Goal: Task Accomplishment & Management: Use online tool/utility

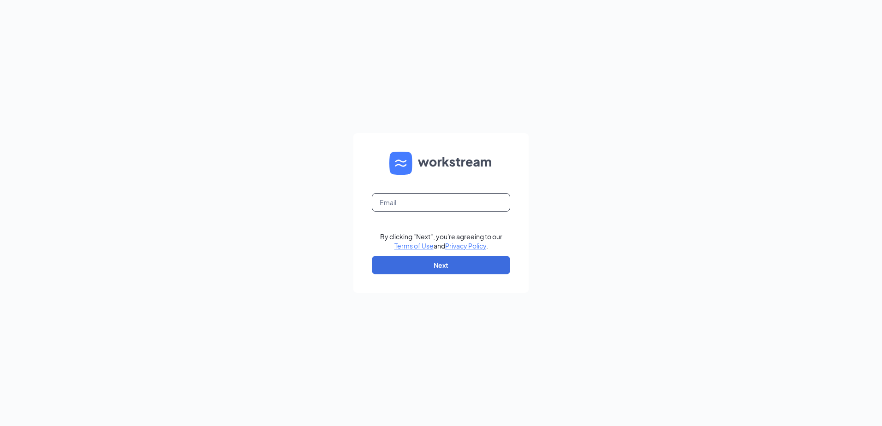
click at [464, 201] on input "text" at bounding box center [441, 202] width 138 height 18
type input "[EMAIL_ADDRESS][DOMAIN_NAME]"
click at [450, 266] on button "Next" at bounding box center [441, 265] width 138 height 18
click at [469, 200] on input "text" at bounding box center [441, 202] width 138 height 18
type input "[EMAIL_ADDRESS][DOMAIN_NAME]"
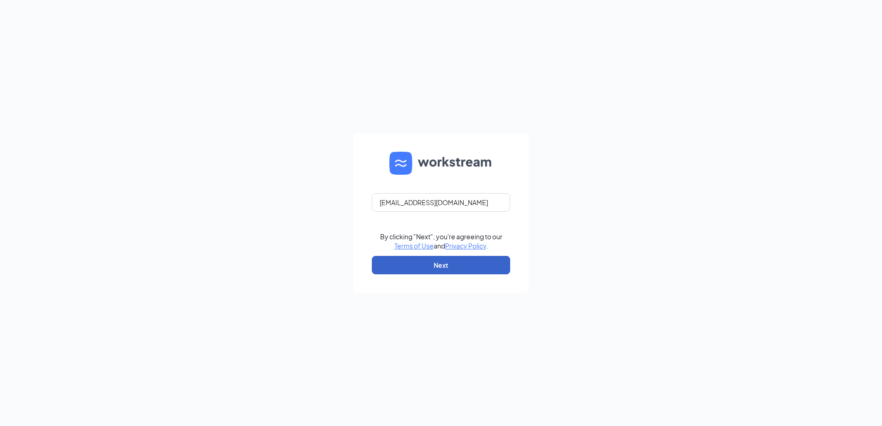
click at [439, 271] on button "Next" at bounding box center [441, 265] width 138 height 18
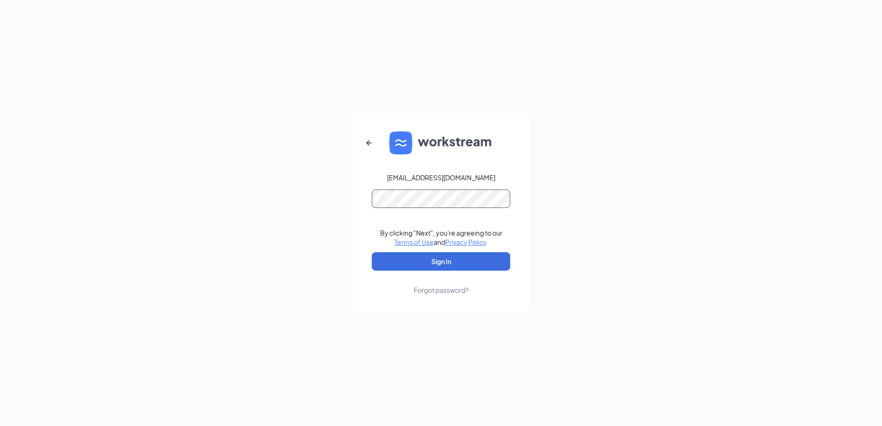
click at [372, 252] on button "Sign In" at bounding box center [441, 261] width 138 height 18
click at [408, 260] on button "Sign In" at bounding box center [441, 261] width 138 height 18
click at [322, 188] on div "[EMAIL_ADDRESS][DOMAIN_NAME] Credential mismatches. By clicking "Next", you're …" at bounding box center [441, 213] width 882 height 426
click at [372, 252] on button "Sign In" at bounding box center [441, 261] width 138 height 18
click at [439, 261] on button "Sign In" at bounding box center [441, 261] width 138 height 18
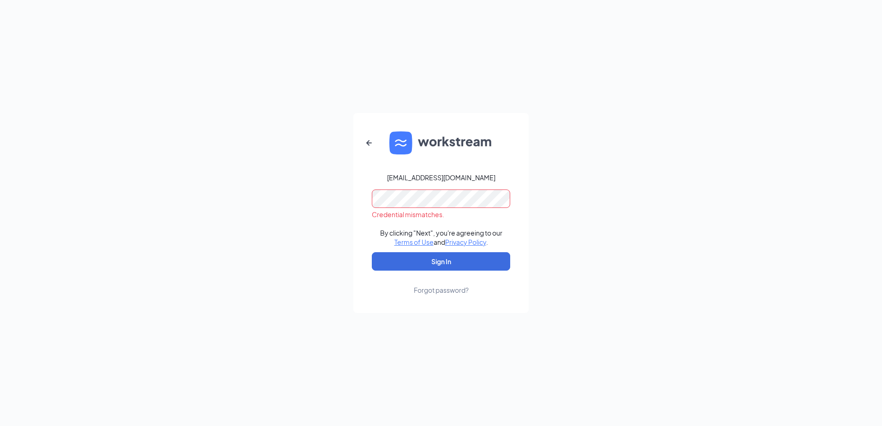
click at [263, 179] on div "[EMAIL_ADDRESS][DOMAIN_NAME] Credential mismatches. By clicking "Next", you're …" at bounding box center [441, 213] width 882 height 426
click at [372, 252] on button "Sign In" at bounding box center [441, 261] width 138 height 18
click at [367, 145] on icon "ArrowLeftNew" at bounding box center [368, 142] width 11 height 11
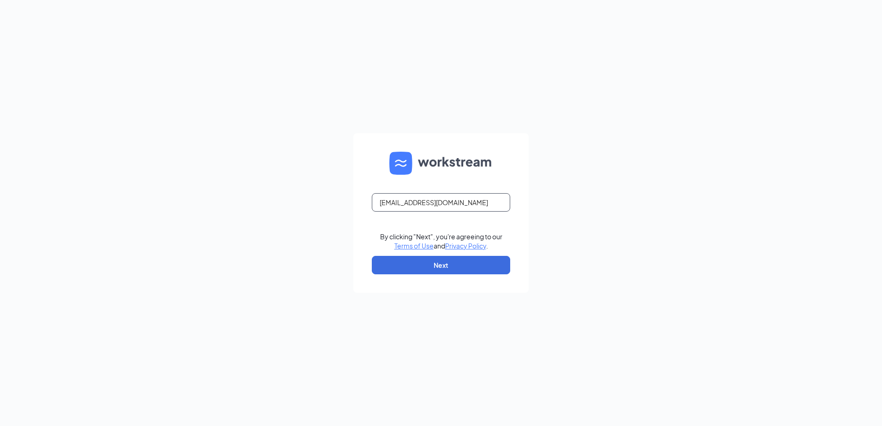
click at [479, 201] on input "[EMAIL_ADDRESS][DOMAIN_NAME]" at bounding box center [441, 202] width 138 height 18
type input "[EMAIL_ADDRESS][DOMAIN_NAME]"
click at [447, 263] on button "Next" at bounding box center [441, 265] width 138 height 18
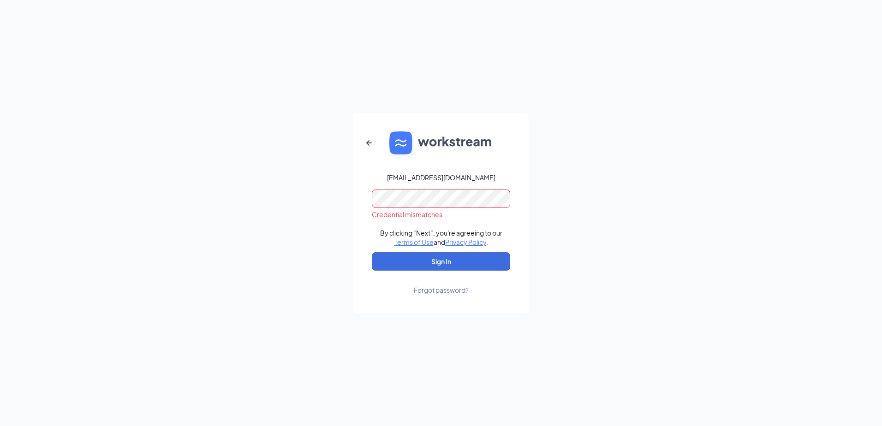
click at [356, 195] on form "[EMAIL_ADDRESS][DOMAIN_NAME] Credential mismatches. By clicking "Next", you're …" at bounding box center [440, 213] width 175 height 200
click at [402, 264] on button "Sign In" at bounding box center [441, 261] width 138 height 18
click at [292, 186] on div "[EMAIL_ADDRESS][DOMAIN_NAME] Credential mismatches. By clicking "Next", you're …" at bounding box center [441, 213] width 882 height 426
click at [372, 252] on button "Sign In" at bounding box center [441, 261] width 138 height 18
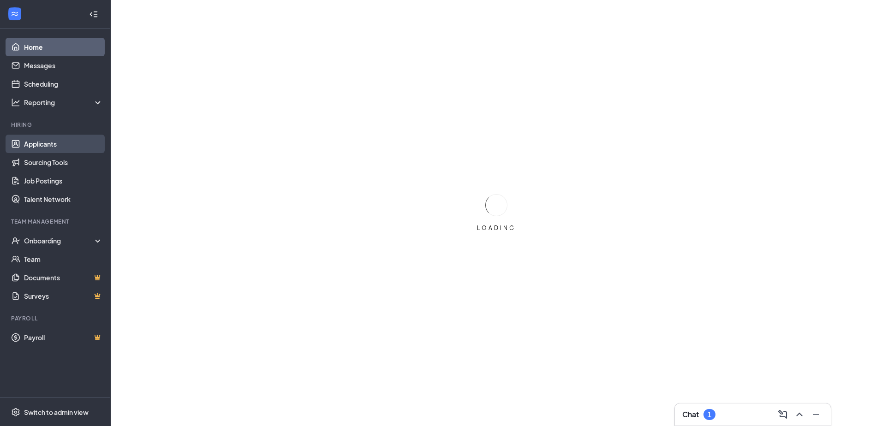
click at [29, 145] on link "Applicants" at bounding box center [63, 144] width 79 height 18
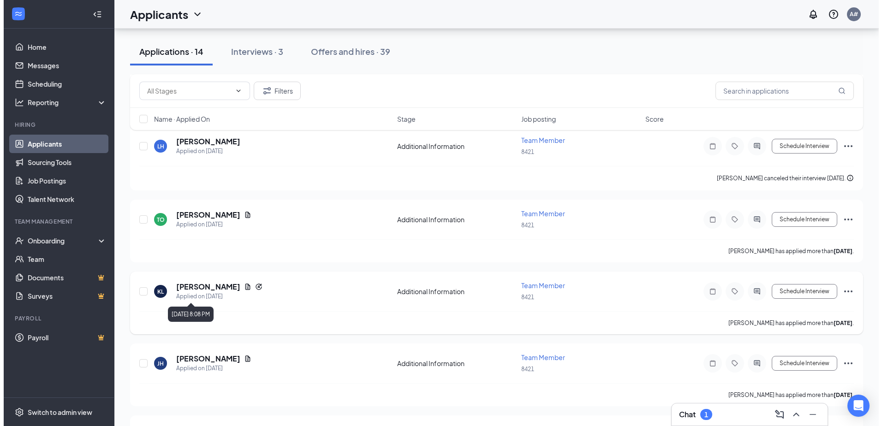
scroll to position [507, 0]
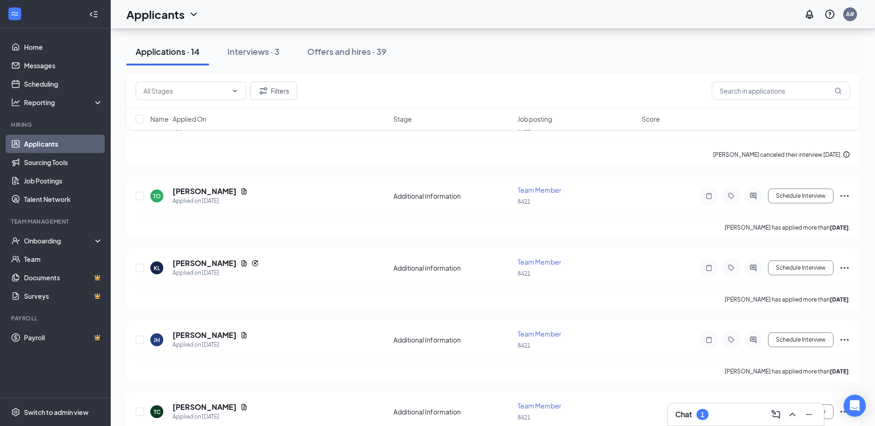
click at [721, 414] on div "Chat 1" at bounding box center [745, 414] width 141 height 15
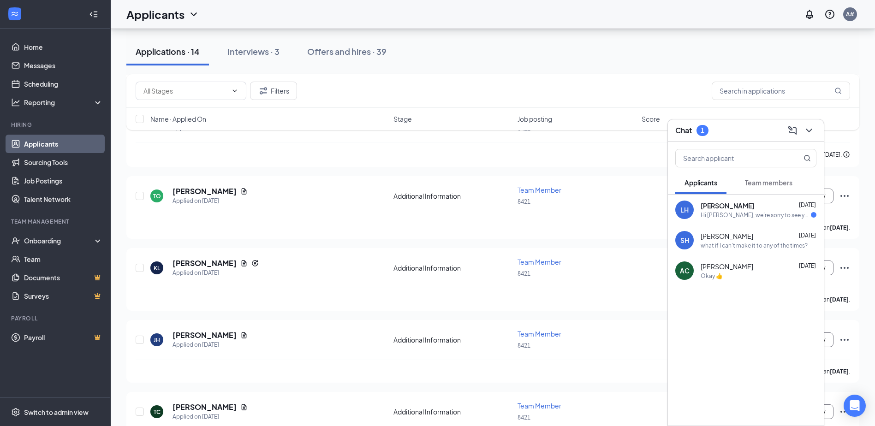
click at [715, 207] on span "Larry Hamill" at bounding box center [726, 205] width 53 height 9
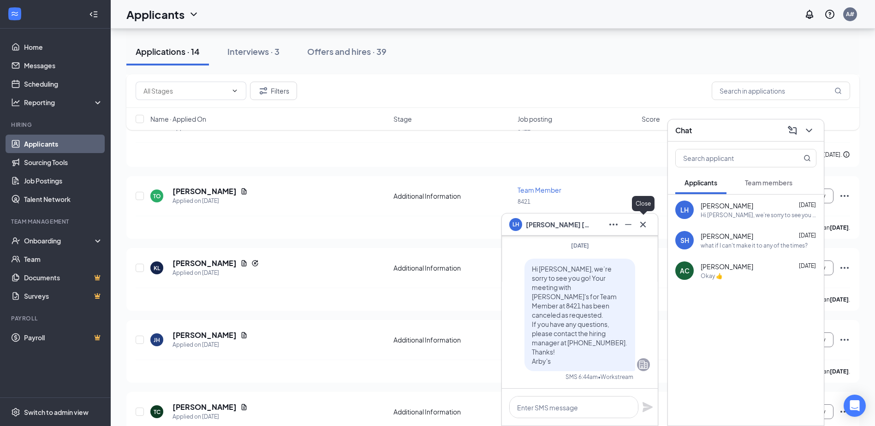
click at [645, 224] on icon "Cross" at bounding box center [642, 224] width 11 height 11
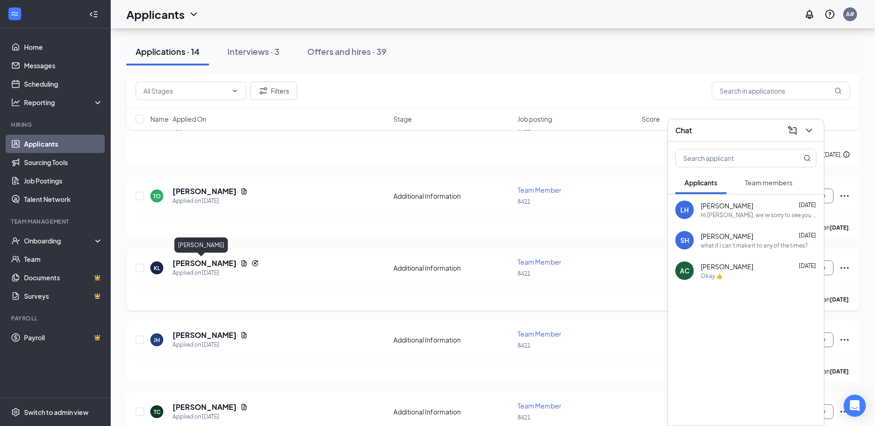
click at [189, 262] on h5 "kelsey Low" at bounding box center [204, 263] width 64 height 10
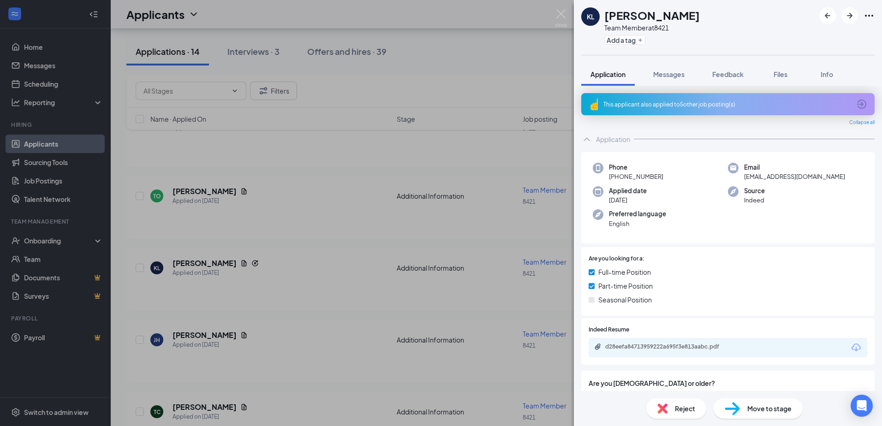
click at [772, 107] on div "This applicant also applied to 5 other job posting(s)" at bounding box center [726, 105] width 247 height 8
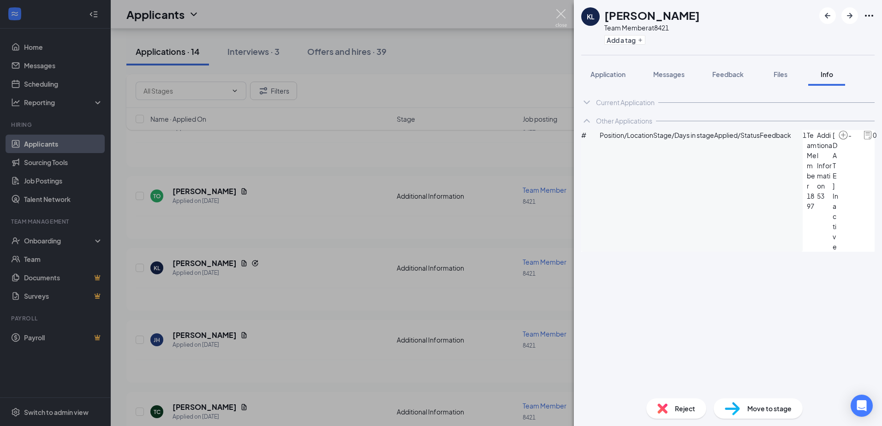
click at [559, 11] on img at bounding box center [561, 18] width 12 height 18
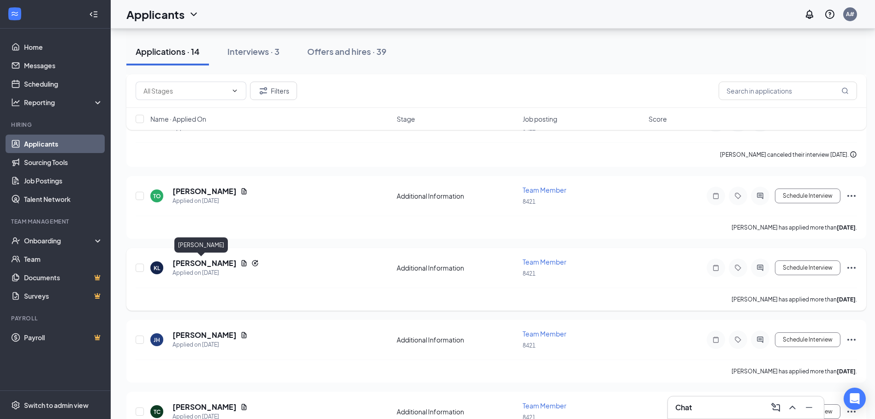
click at [198, 261] on h5 "kelsey Low" at bounding box center [204, 263] width 64 height 10
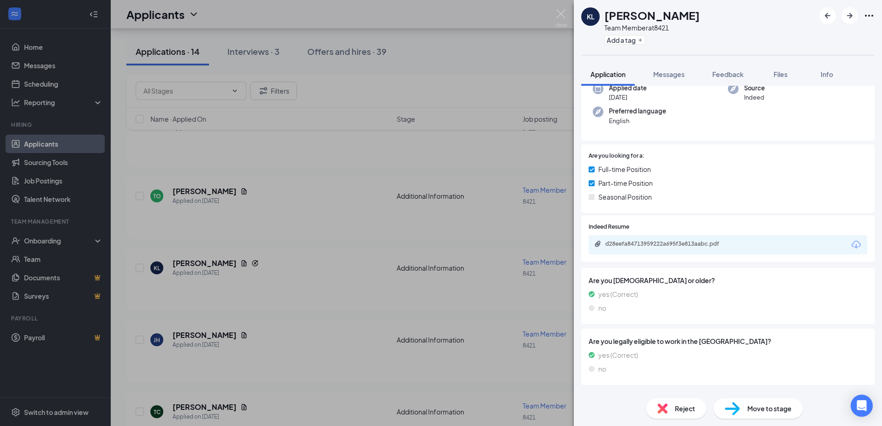
scroll to position [101, 0]
click at [633, 244] on div "d28eefa84713959222a695f3e813aabc.pdf" at bounding box center [669, 245] width 129 height 7
drag, startPoint x: 318, startPoint y: 234, endPoint x: 324, endPoint y: 239, distance: 7.9
click at [321, 239] on div "KL kelsey Low Team Member at 8421 Add a tag Application Messages Feedback Files…" at bounding box center [441, 213] width 882 height 426
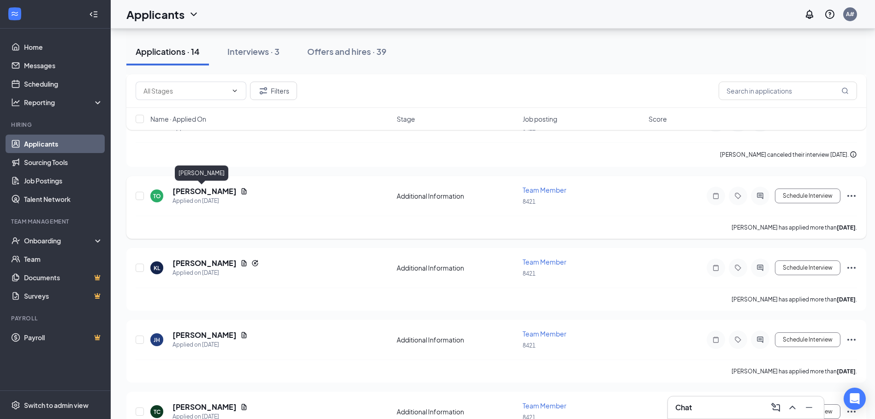
click at [196, 188] on h5 "Trey Owens" at bounding box center [204, 191] width 64 height 10
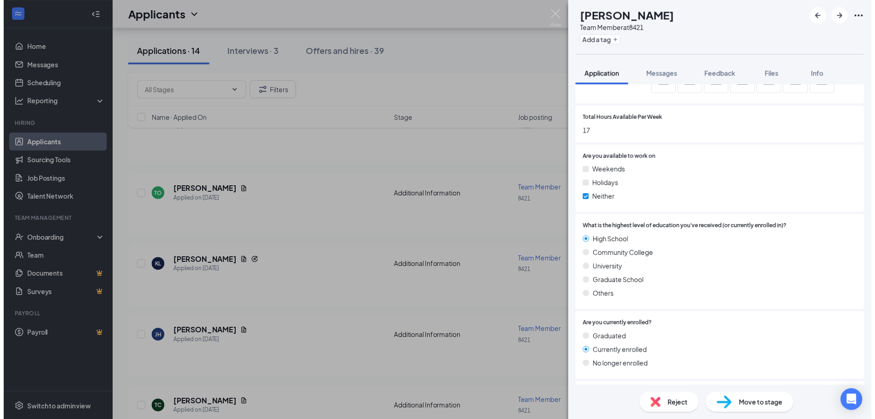
scroll to position [507, 0]
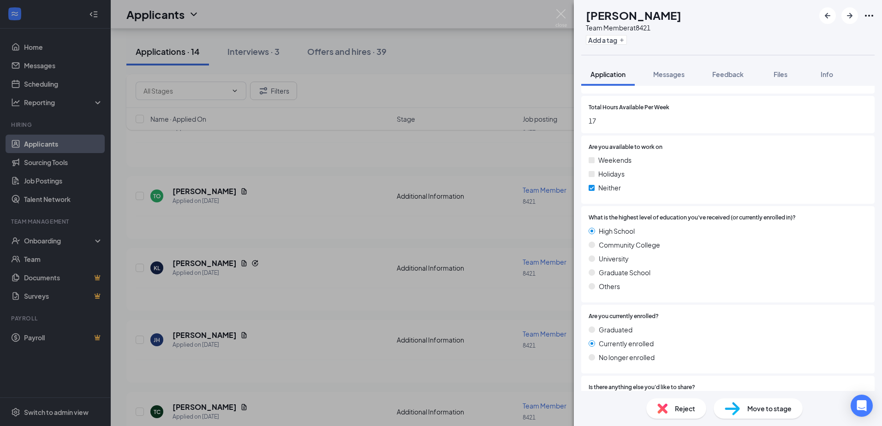
click at [319, 281] on div "TO Trey Owens Team Member at 8421 Add a tag Application Messages Feedback Files…" at bounding box center [441, 213] width 882 height 426
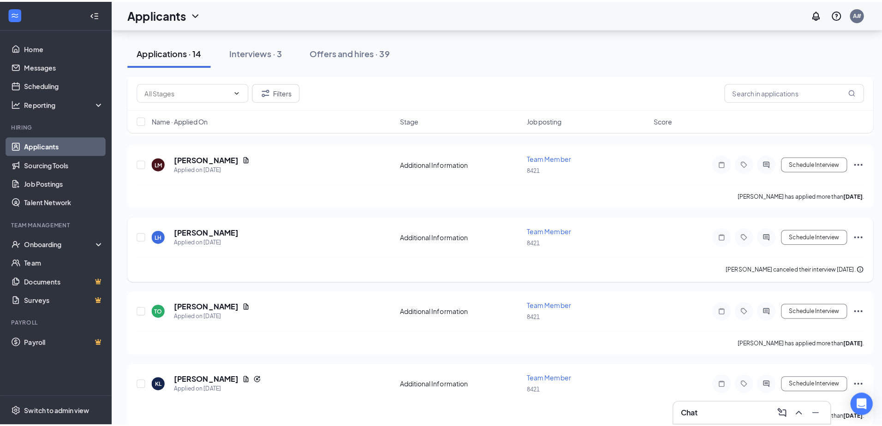
scroll to position [369, 0]
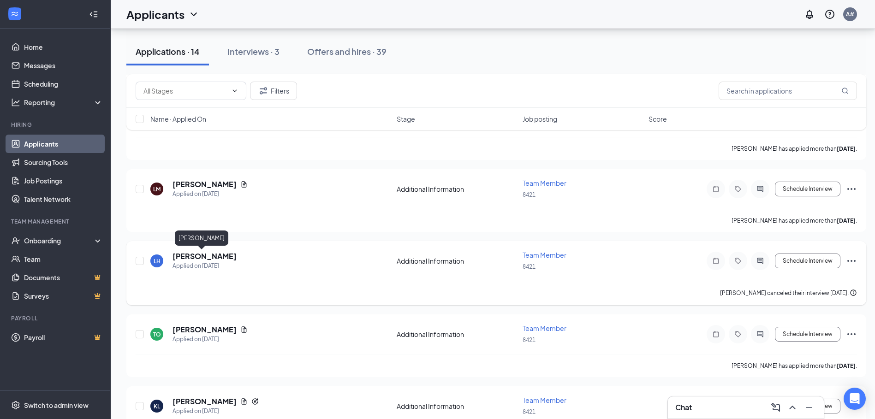
click at [197, 254] on h5 "Larry Hamill" at bounding box center [204, 256] width 64 height 10
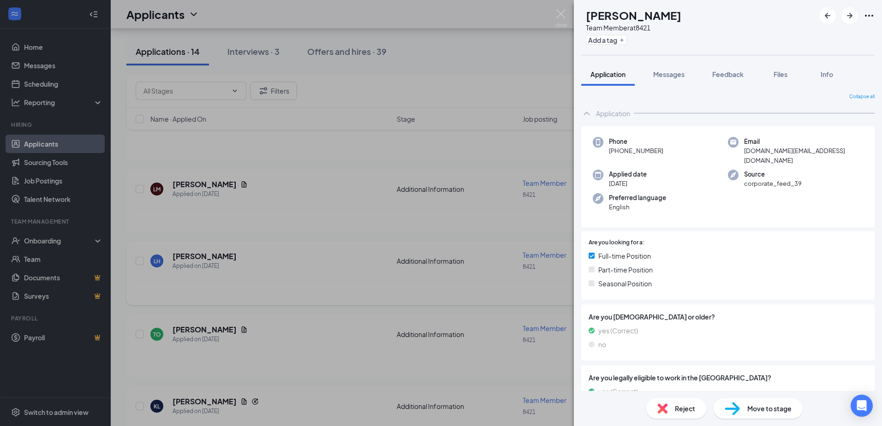
click at [291, 251] on div "LH Larry Hamill Team Member at 8421 Add a tag Application Messages Feedback Fil…" at bounding box center [441, 213] width 882 height 426
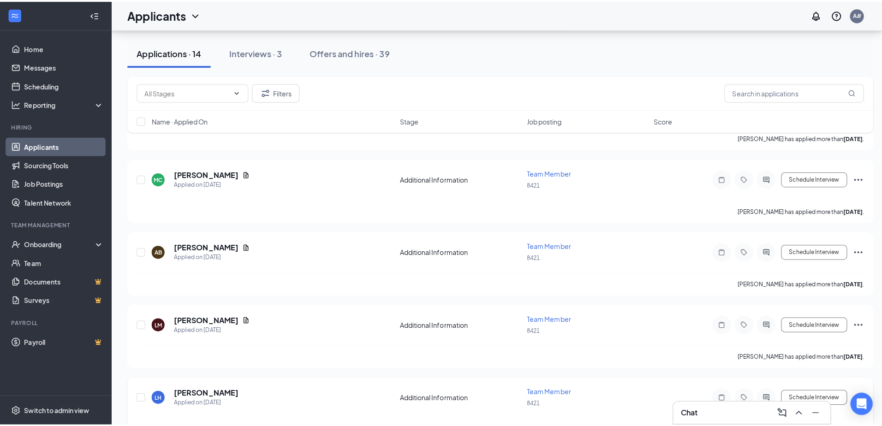
scroll to position [231, 0]
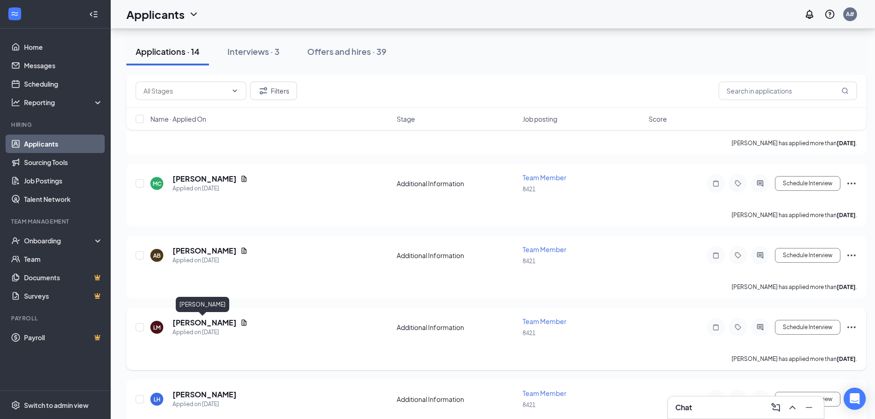
click at [213, 322] on h5 "Louise Morgan" at bounding box center [204, 323] width 64 height 10
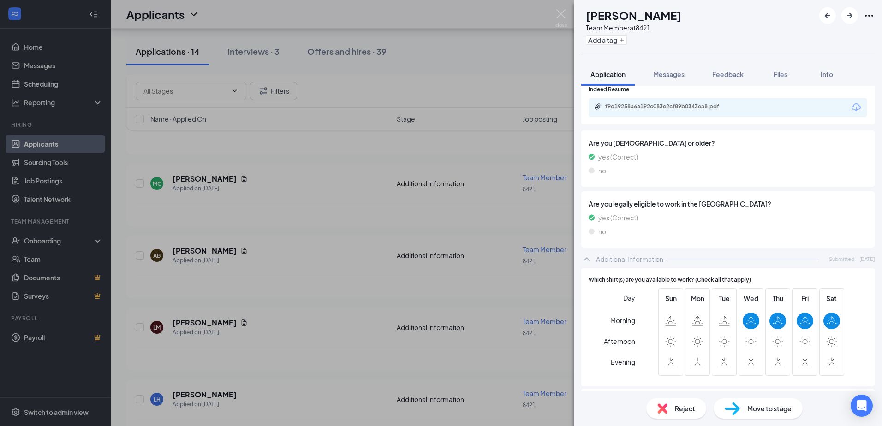
scroll to position [231, 0]
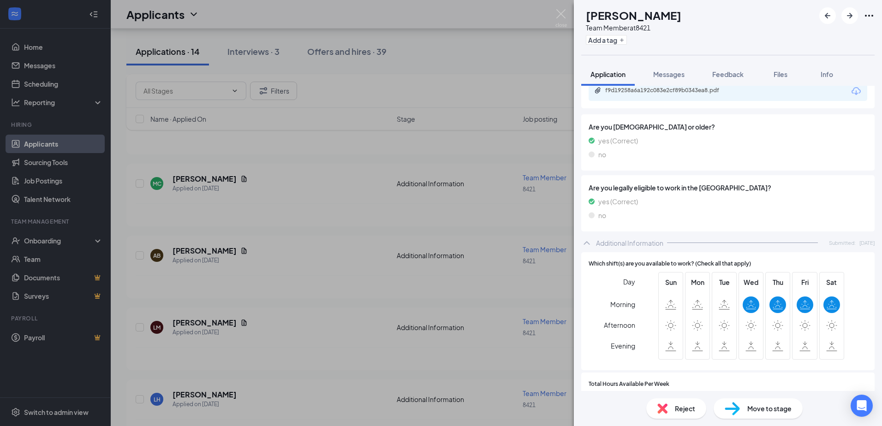
click at [259, 264] on div "LM Louise Morgan Team Member at 8421 Add a tag Application Messages Feedback Fi…" at bounding box center [441, 213] width 882 height 426
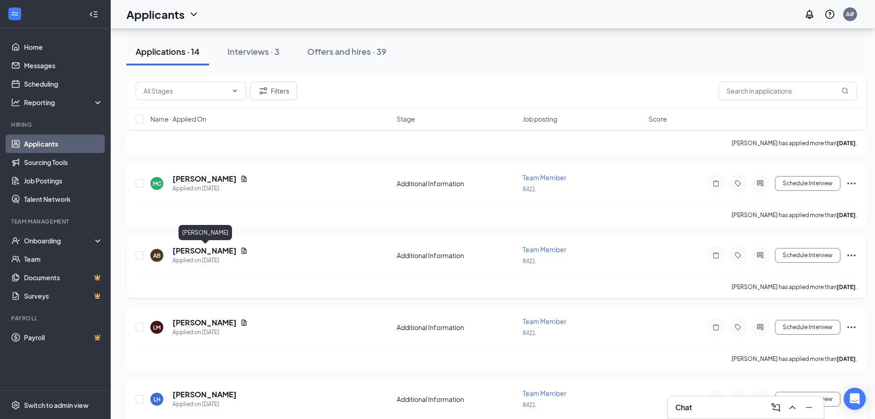
click at [223, 252] on h5 "Alexander Bertoch" at bounding box center [204, 251] width 64 height 10
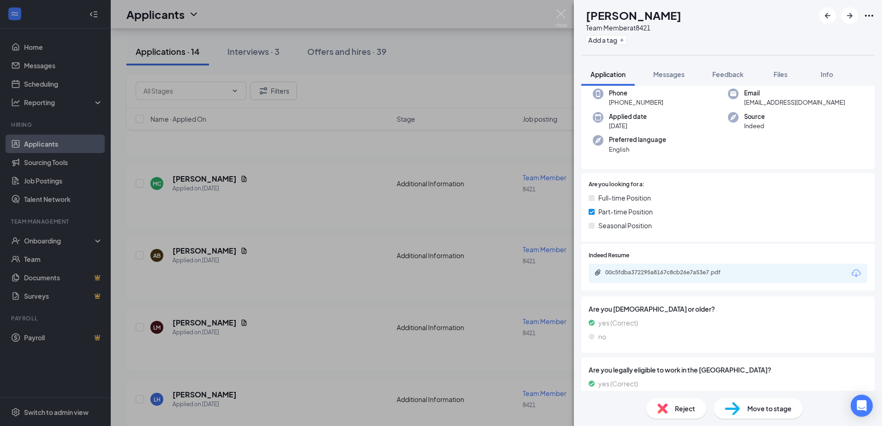
scroll to position [92, 0]
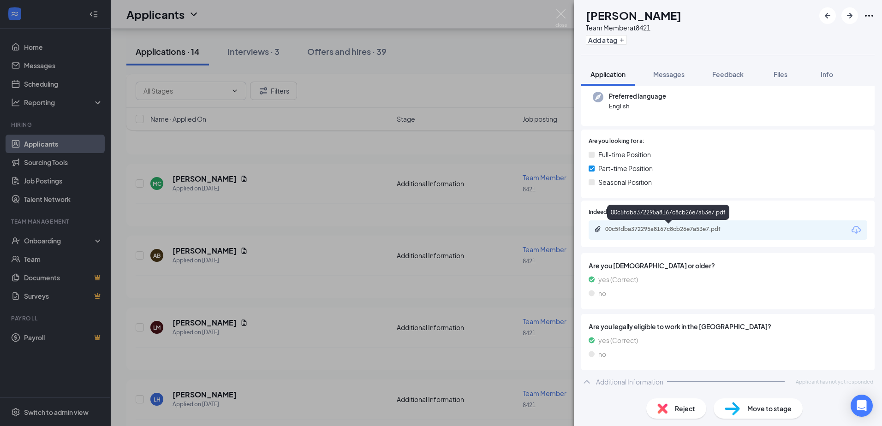
click at [676, 228] on div "00c5fdba372295a8167c8cb26e7a53e7.pdf" at bounding box center [669, 228] width 129 height 7
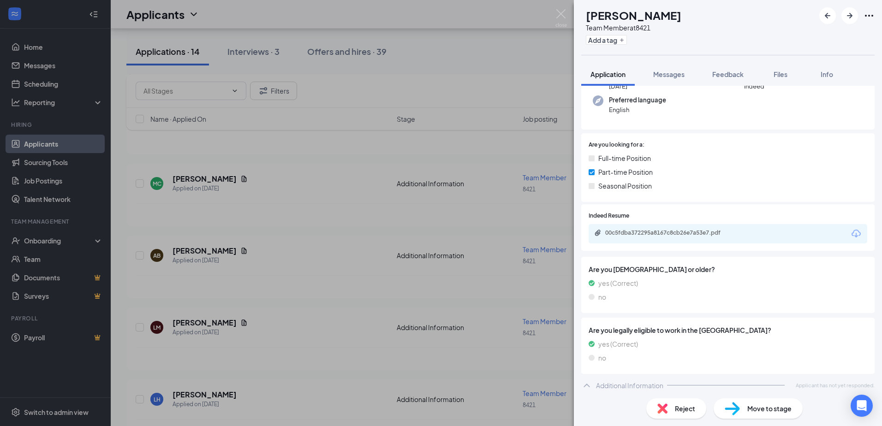
click at [259, 221] on div "AB Alexander Bertoch Team Member at 8421 Add a tag Application Messages Feedbac…" at bounding box center [441, 213] width 882 height 426
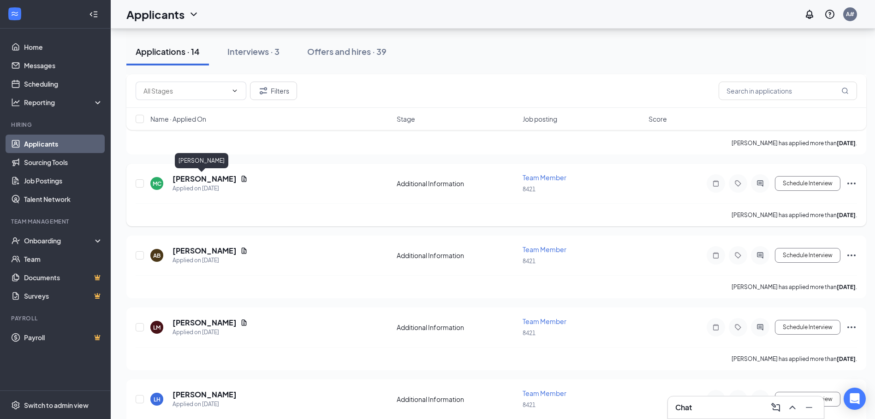
click at [189, 178] on h5 "Matdix Cox" at bounding box center [204, 179] width 64 height 10
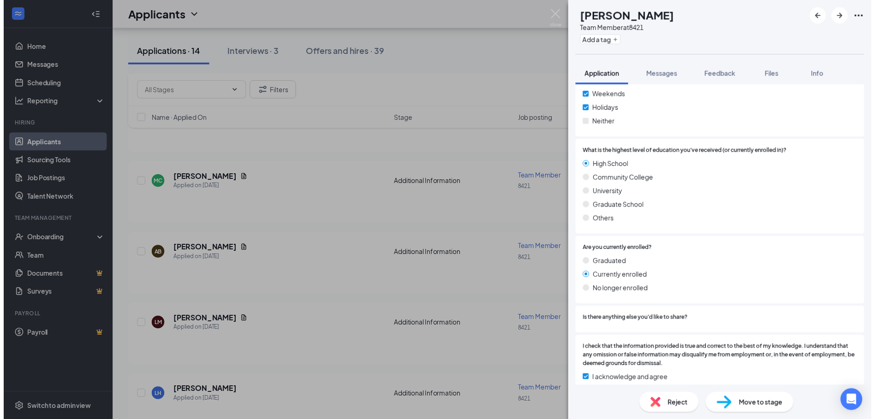
scroll to position [582, 0]
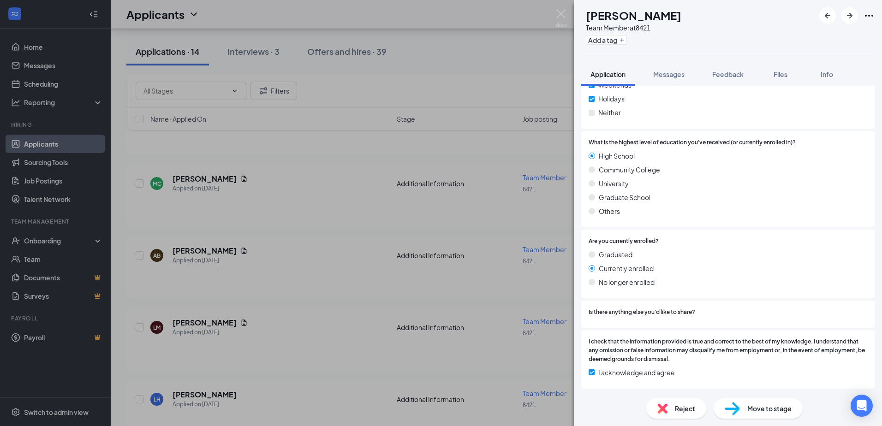
click at [272, 245] on div "MC Matdix Cox Team Member at 8421 Add a tag Application Messages Feedback Files…" at bounding box center [441, 213] width 882 height 426
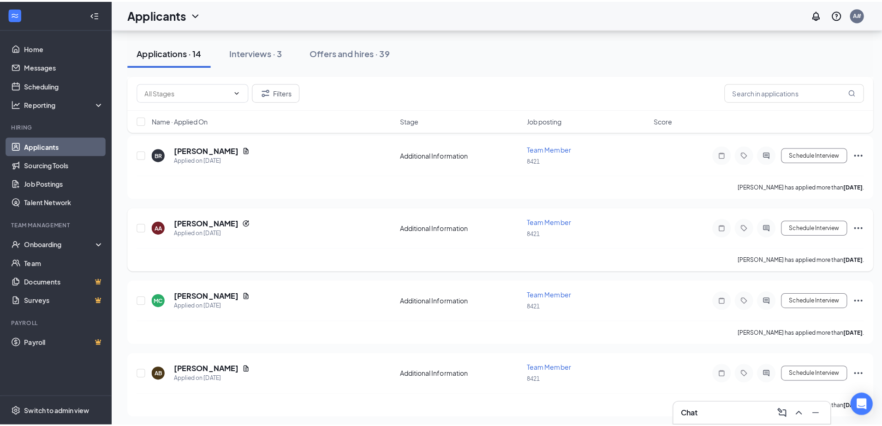
scroll to position [92, 0]
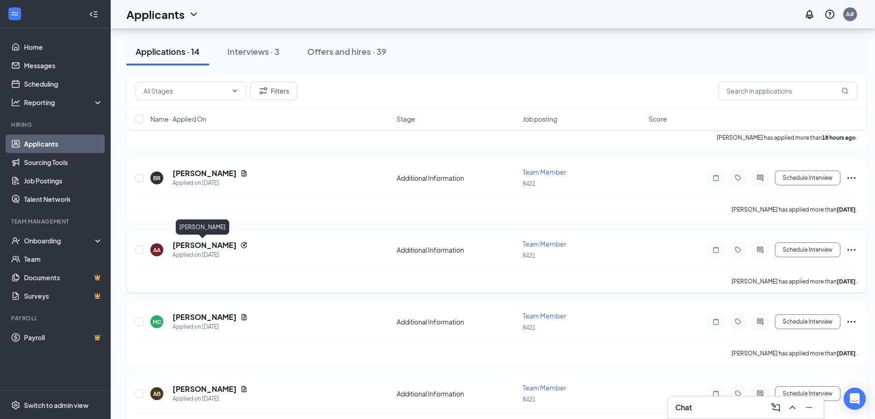
click at [191, 243] on h5 "Angel Alcazar" at bounding box center [204, 245] width 64 height 10
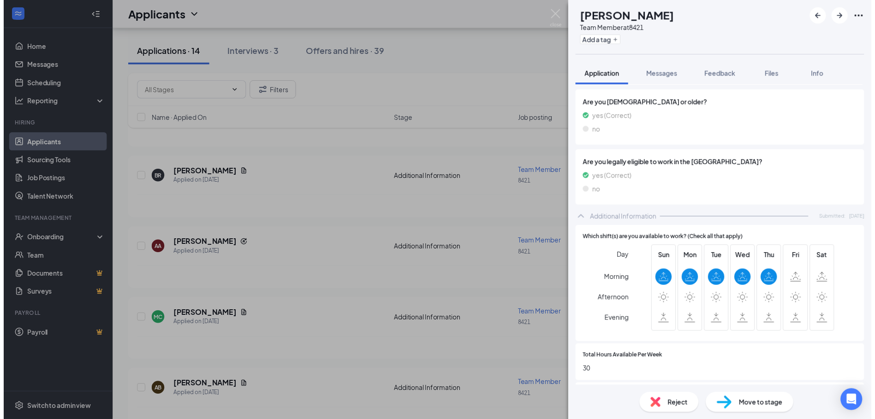
scroll to position [231, 0]
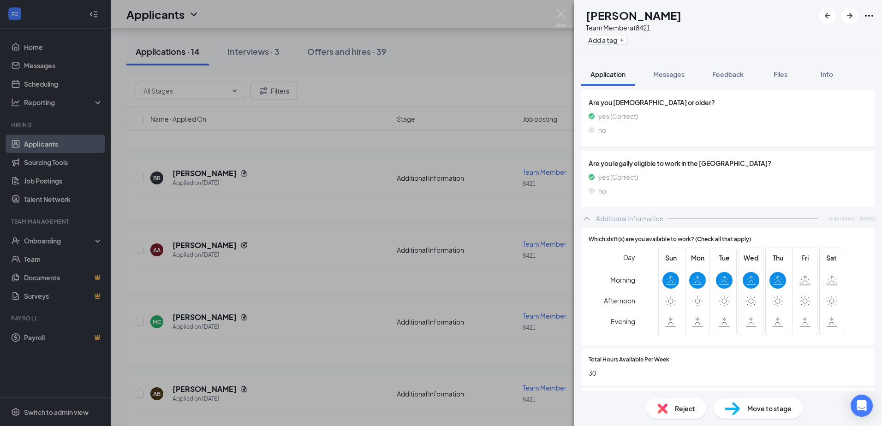
click at [341, 272] on div "AA Angel Alcazar Team Member at 8421 Add a tag Application Messages Feedback Fi…" at bounding box center [441, 213] width 882 height 426
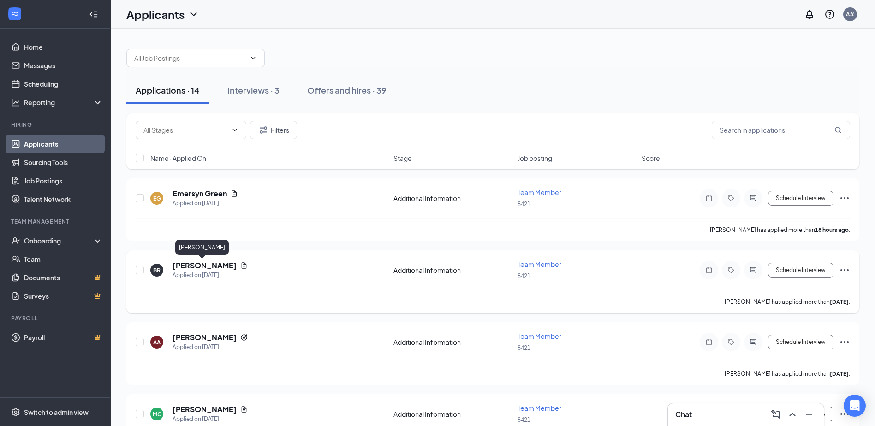
click at [205, 264] on h5 "Blanca Reyes" at bounding box center [204, 265] width 64 height 10
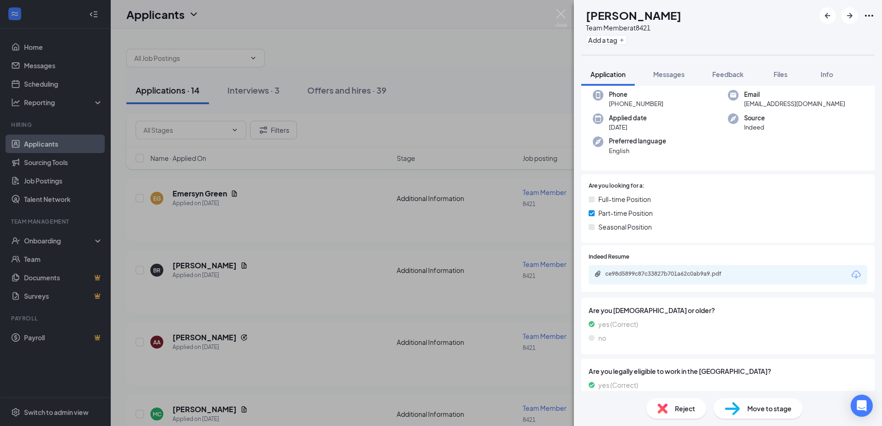
scroll to position [46, 0]
click at [654, 277] on div "ce98d5899c87c33827b701a62c0ab9a9.pdf" at bounding box center [669, 274] width 129 height 7
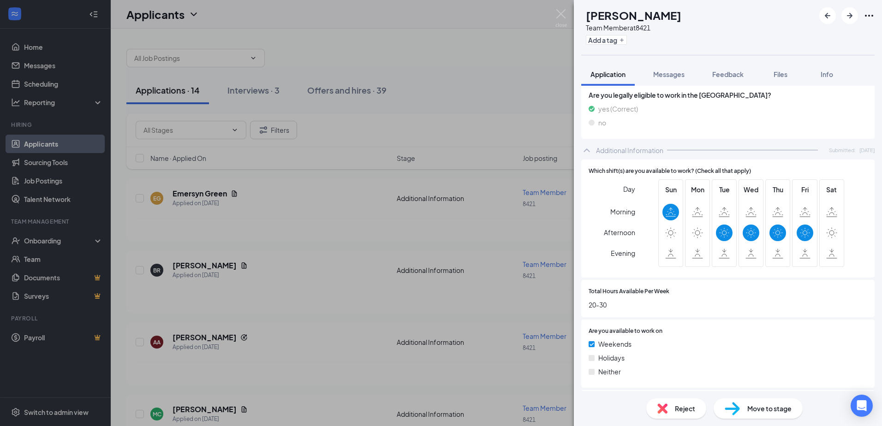
scroll to position [277, 0]
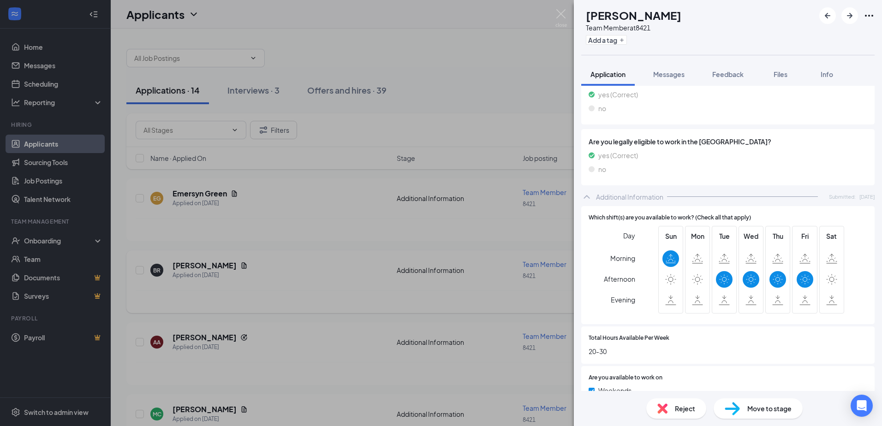
click at [300, 278] on div "BR Blanca Reyes Team Member at 8421 Add a tag Application Messages Feedback Fil…" at bounding box center [441, 213] width 882 height 426
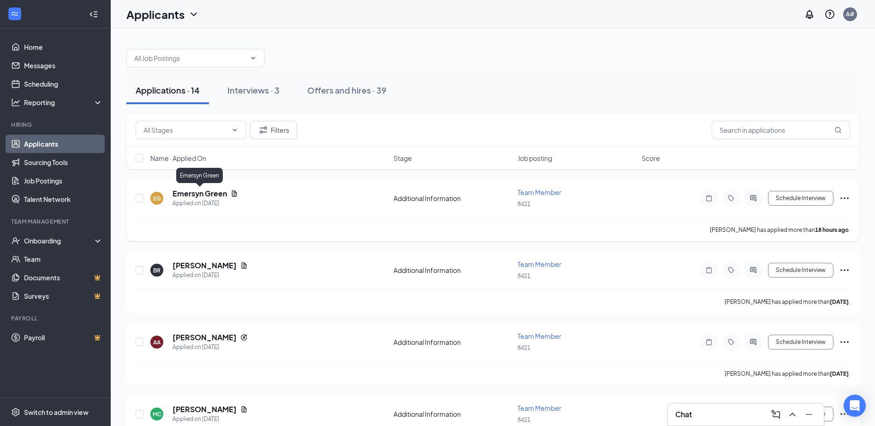
click at [209, 193] on h5 "Emersyn Green" at bounding box center [199, 194] width 54 height 10
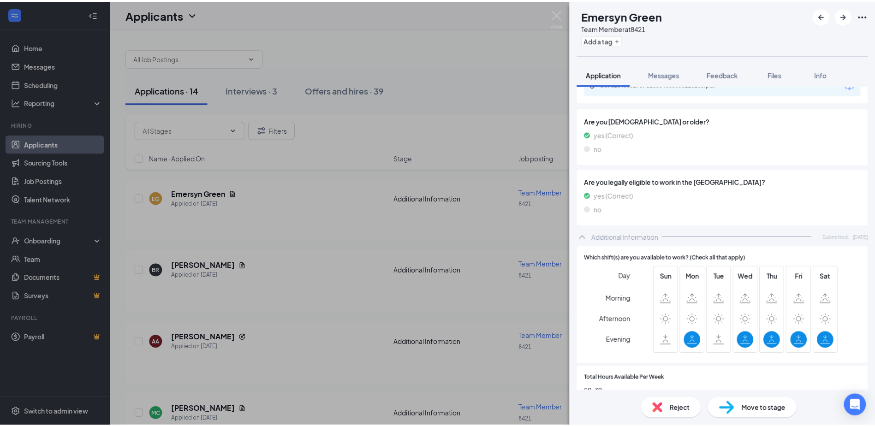
scroll to position [184, 0]
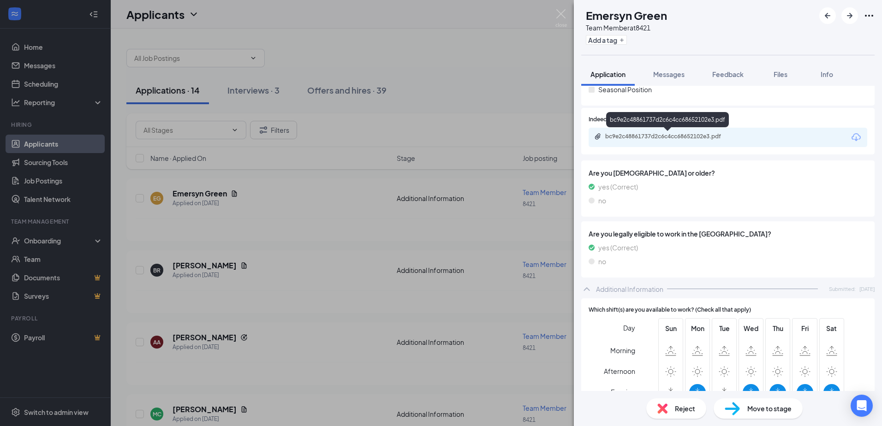
click at [681, 136] on div "bc9e2c48861737d2c6c4cc68652102e3.pdf" at bounding box center [669, 136] width 129 height 7
click at [326, 183] on div "EG Emersyn Green Team Member at 8421 Add a tag Application Messages Feedback Fi…" at bounding box center [441, 213] width 882 height 426
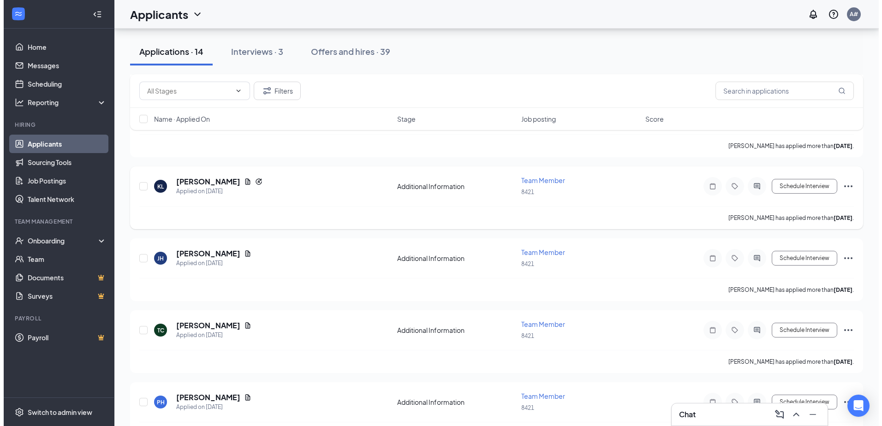
scroll to position [599, 0]
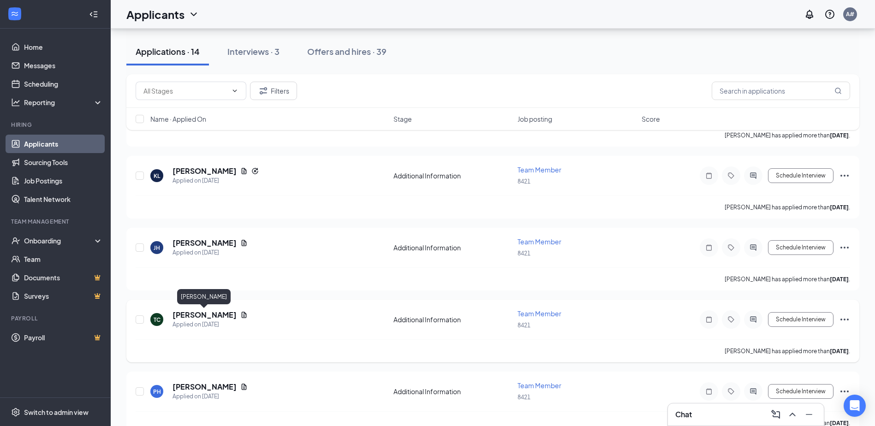
click at [210, 312] on h5 "Tiffiney Coleman" at bounding box center [204, 315] width 64 height 10
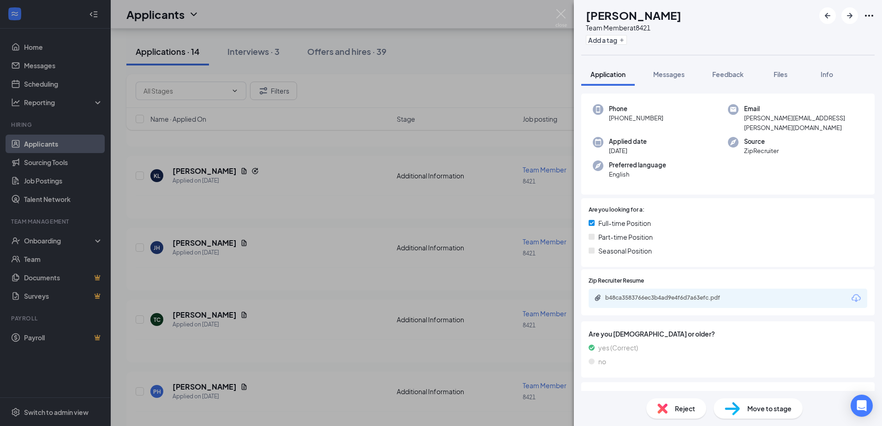
scroll to position [29, 0]
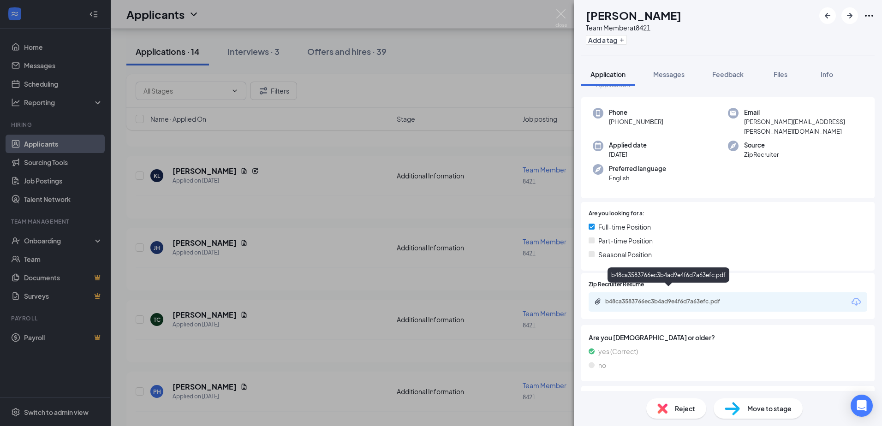
click at [683, 298] on div "b48ca3583766ec3b4ad9e4f6d7a63efc.pdf" at bounding box center [669, 301] width 129 height 7
click at [287, 287] on div "TC Tiffiney Coleman Team Member at 8421 Add a tag Application Messages Feedback…" at bounding box center [441, 213] width 882 height 426
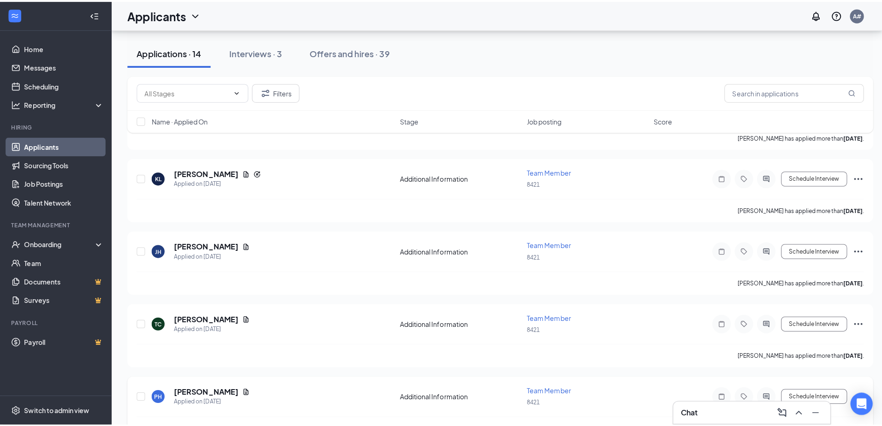
scroll to position [645, 0]
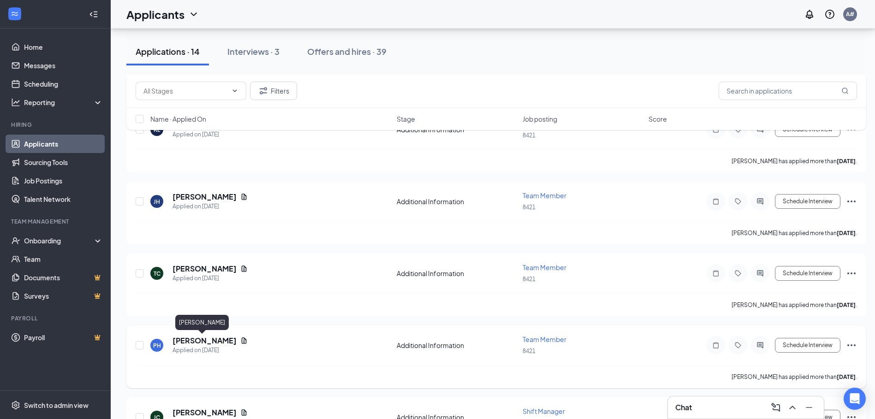
click at [193, 341] on h5 "Paige Harman" at bounding box center [204, 341] width 64 height 10
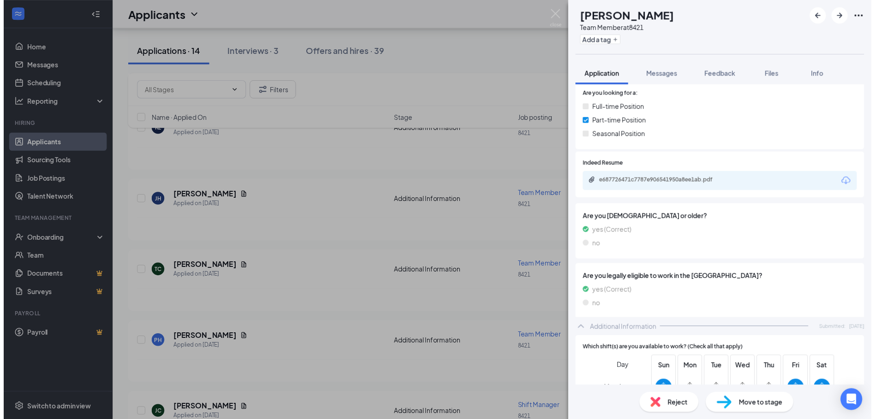
scroll to position [231, 0]
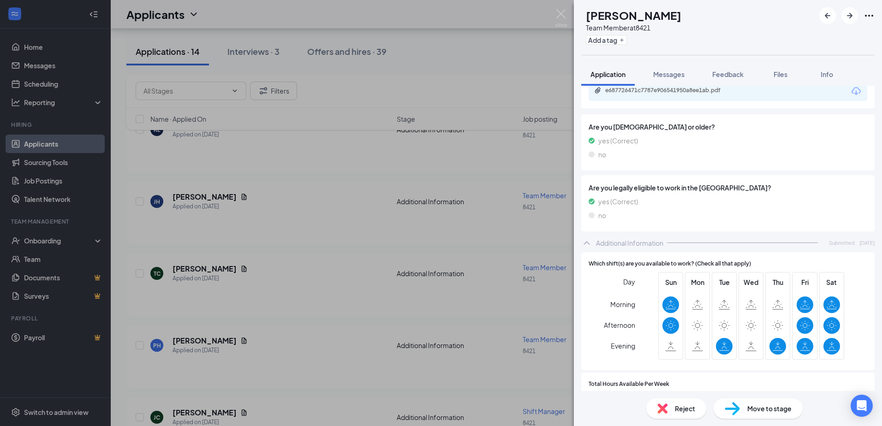
click at [338, 344] on div "PH Paige Harman Team Member at 8421 Add a tag Application Messages Feedback Fil…" at bounding box center [441, 213] width 882 height 426
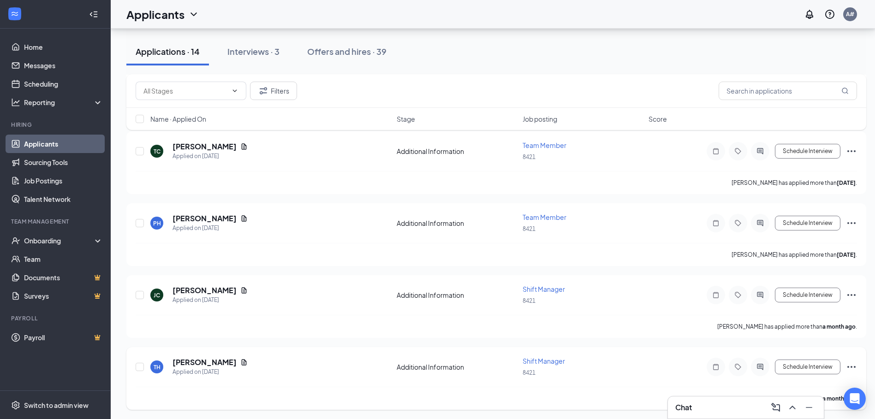
scroll to position [769, 0]
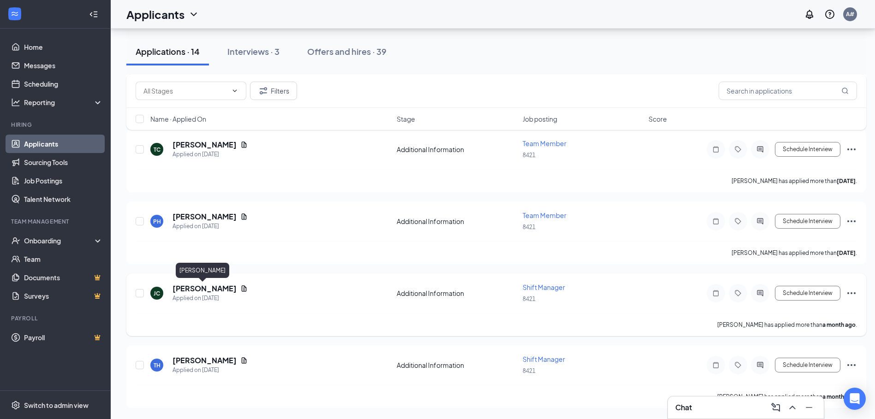
click at [203, 286] on h5 "Jarrett Cherry" at bounding box center [204, 289] width 64 height 10
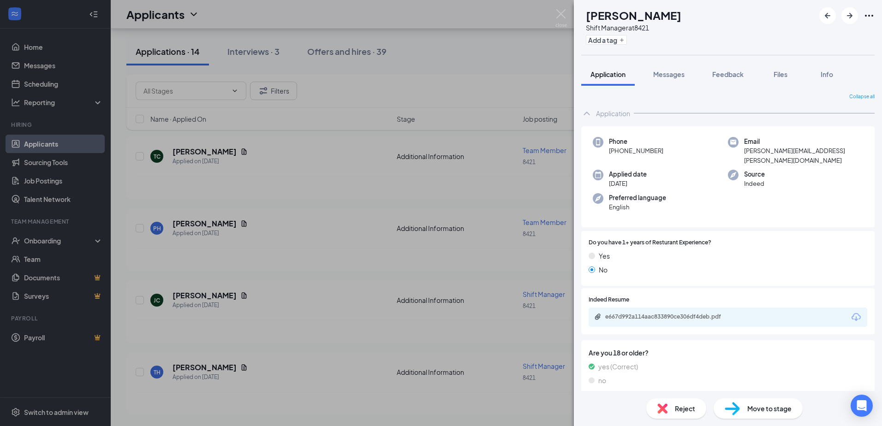
click at [658, 308] on div "e667d992a114aac833890ce306df4deb.pdf" at bounding box center [727, 317] width 278 height 19
click at [636, 313] on div "e667d992a114aac833890ce306df4deb.pdf" at bounding box center [669, 316] width 129 height 7
click at [277, 264] on div "JC Jarrett Cherry Shift Manager at 8421 Add a tag Application Messages Feedback…" at bounding box center [441, 213] width 882 height 426
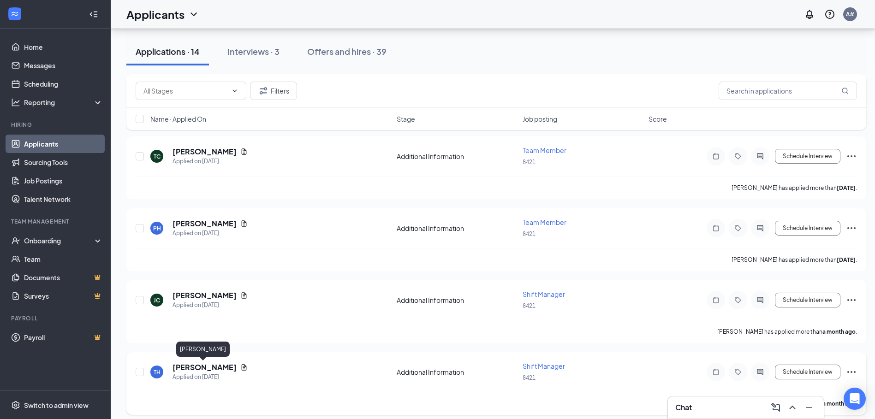
click at [201, 369] on h5 "Thomas Hurley" at bounding box center [204, 367] width 64 height 10
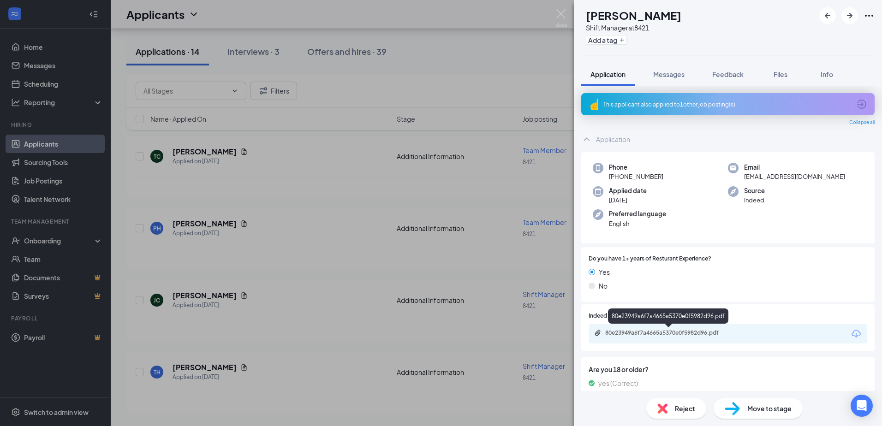
click at [649, 331] on div "80e23949a6f7a4665a5370e0f5982d96.pdf" at bounding box center [669, 332] width 129 height 7
click at [276, 320] on div "TH Thomas Hurley Shift Manager at 8421 Add a tag Application Messages Feedback …" at bounding box center [441, 213] width 882 height 426
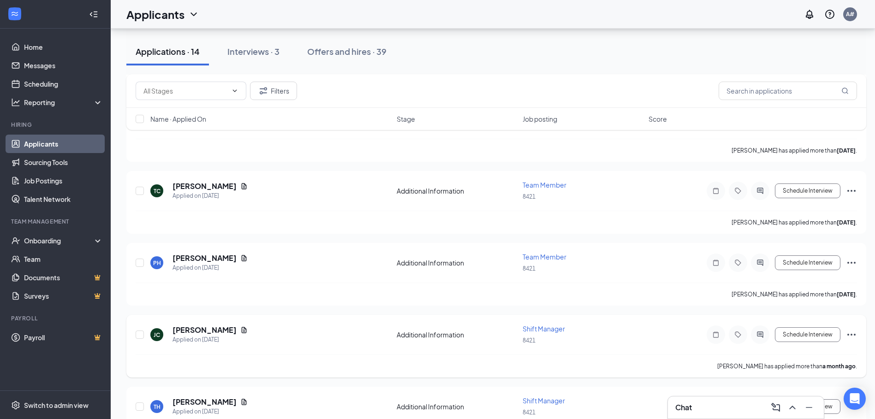
scroll to position [769, 0]
